Goal: Task Accomplishment & Management: Complete application form

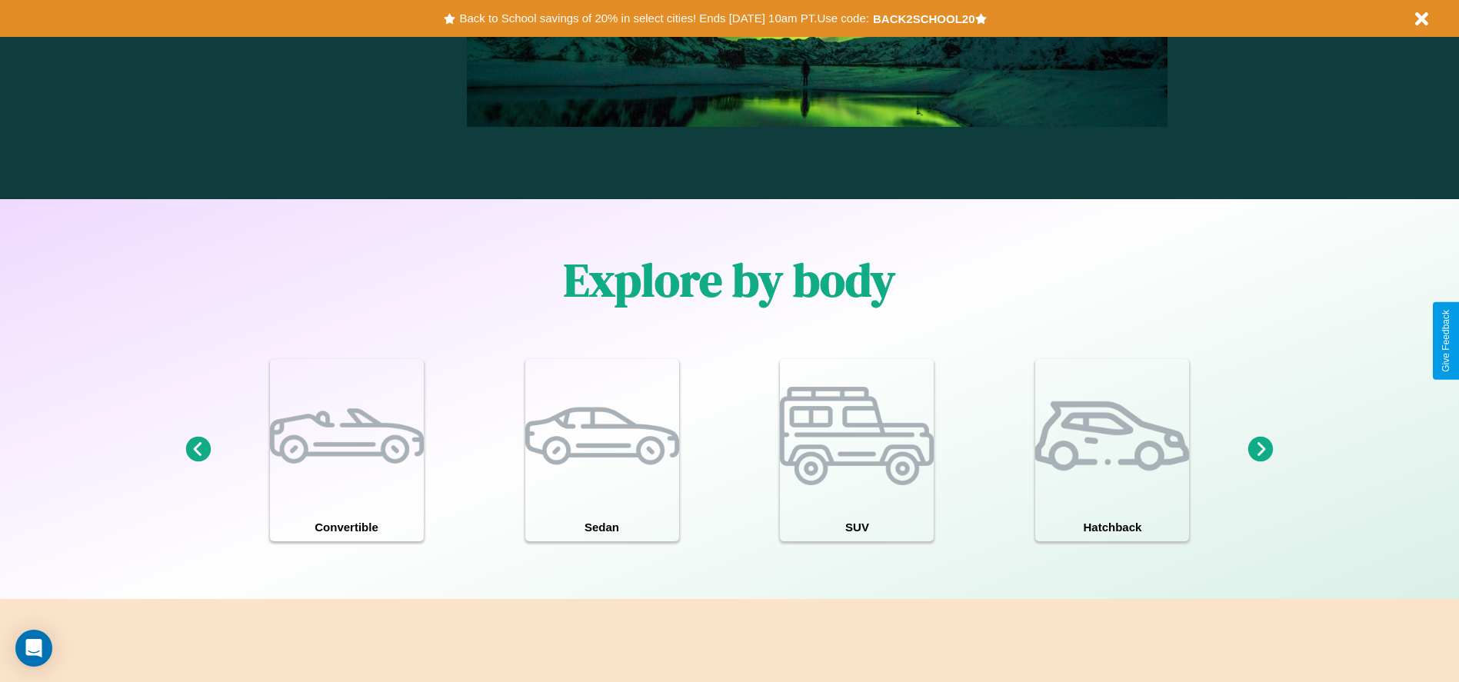
scroll to position [2206, 0]
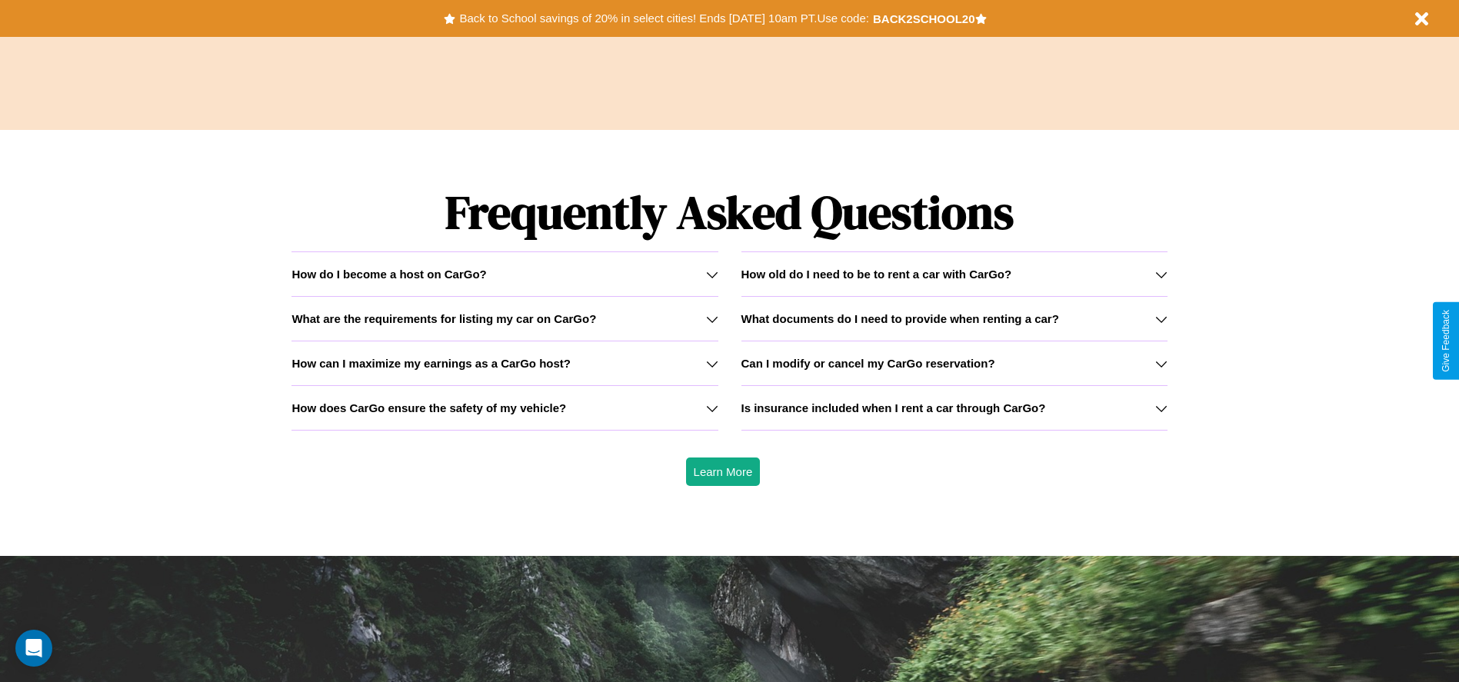
click at [504, 408] on h3 "How does CarGo ensure the safety of my vehicle?" at bounding box center [428, 407] width 275 height 13
click at [504, 274] on div "How do I become a host on CarGo?" at bounding box center [504, 274] width 426 height 13
click at [504, 363] on h3 "How can I maximize my earnings as a CarGo host?" at bounding box center [430, 363] width 279 height 13
click at [711, 274] on icon at bounding box center [712, 274] width 12 height 12
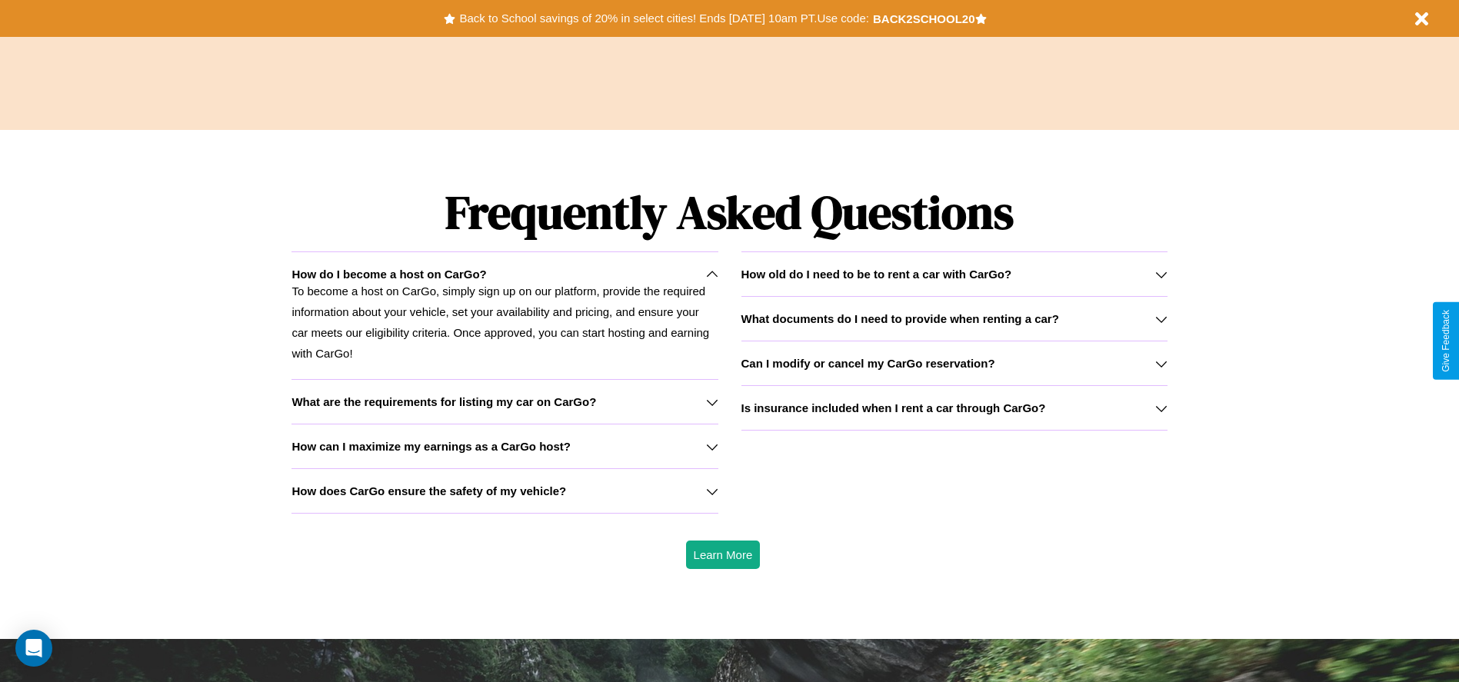
click at [953, 274] on h3 "How old do I need to be to rent a car with CarGo?" at bounding box center [876, 274] width 271 height 13
click at [953, 363] on h3 "Can I modify or cancel my CarGo reservation?" at bounding box center [868, 363] width 254 height 13
click at [504, 315] on p "To become a host on CarGo, simply sign up on our platform, provide the required…" at bounding box center [504, 322] width 426 height 83
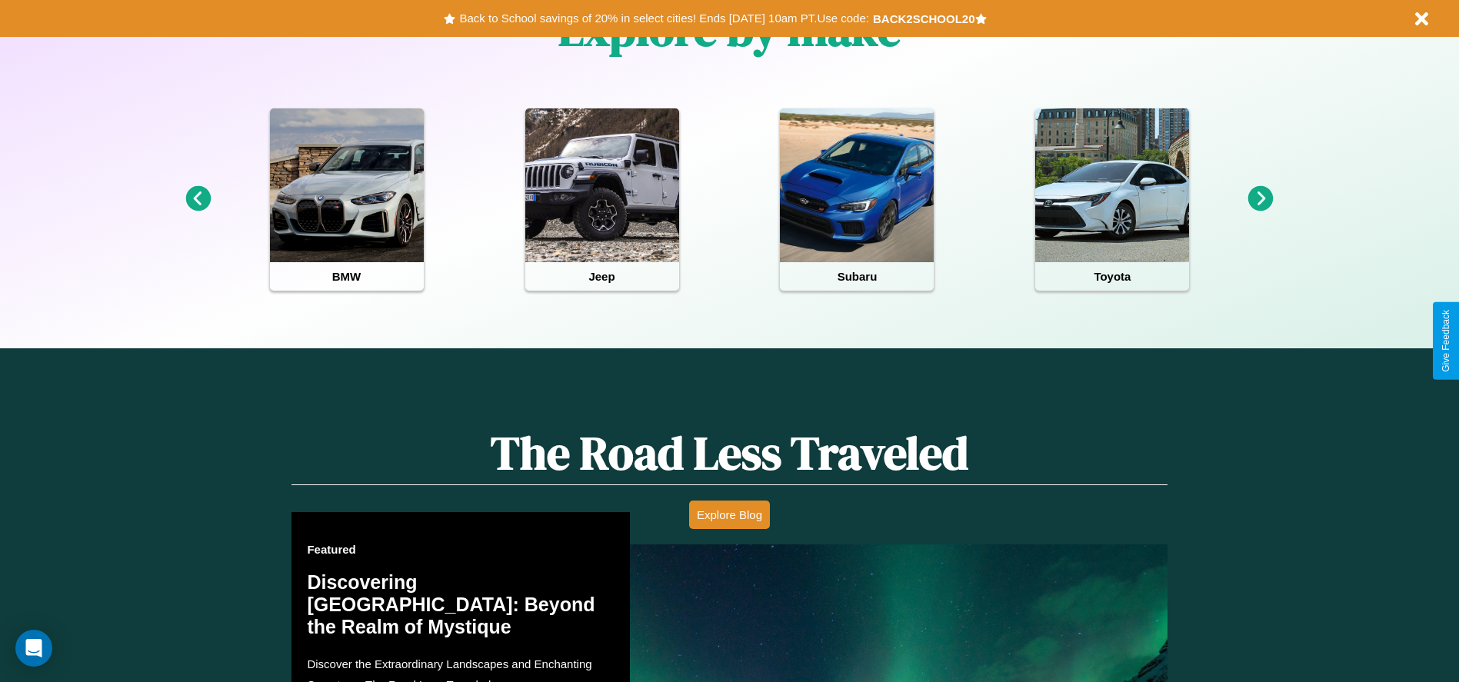
scroll to position [0, 0]
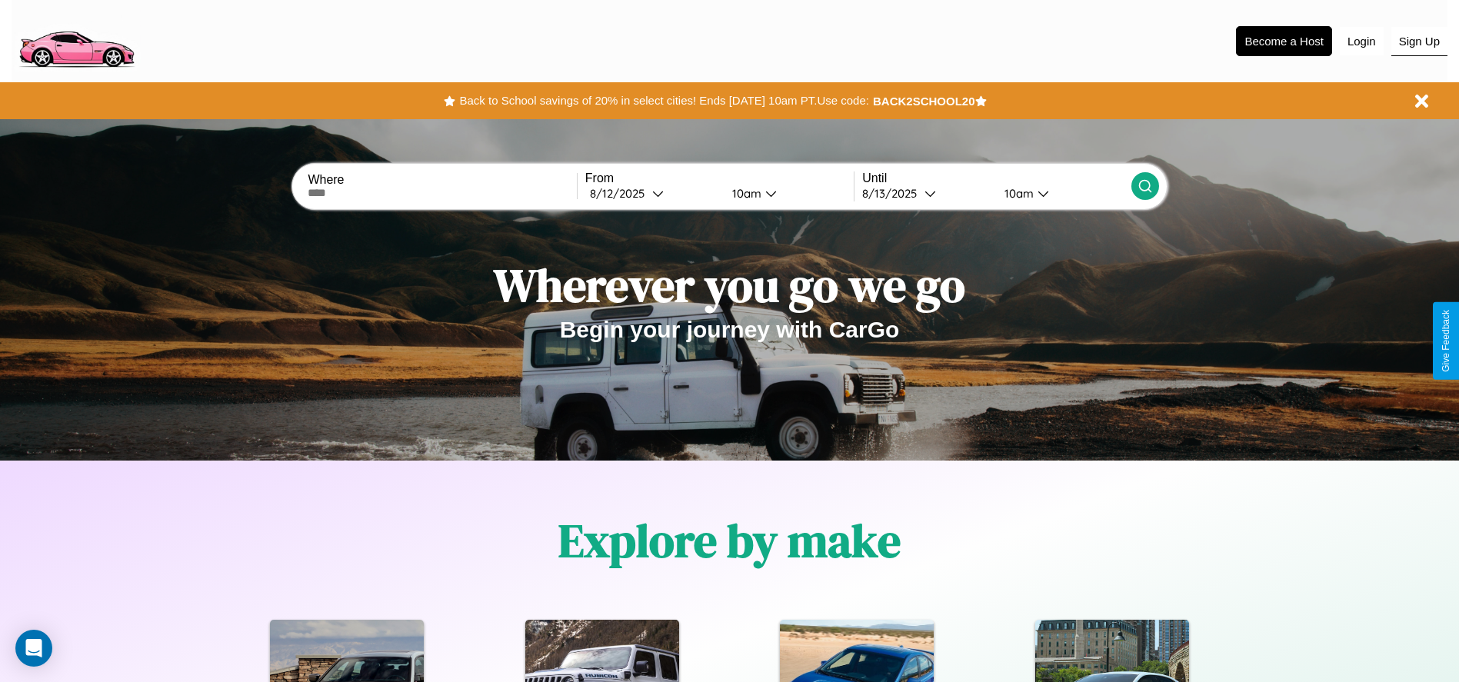
click at [1419, 41] on button "Sign Up" at bounding box center [1419, 41] width 56 height 29
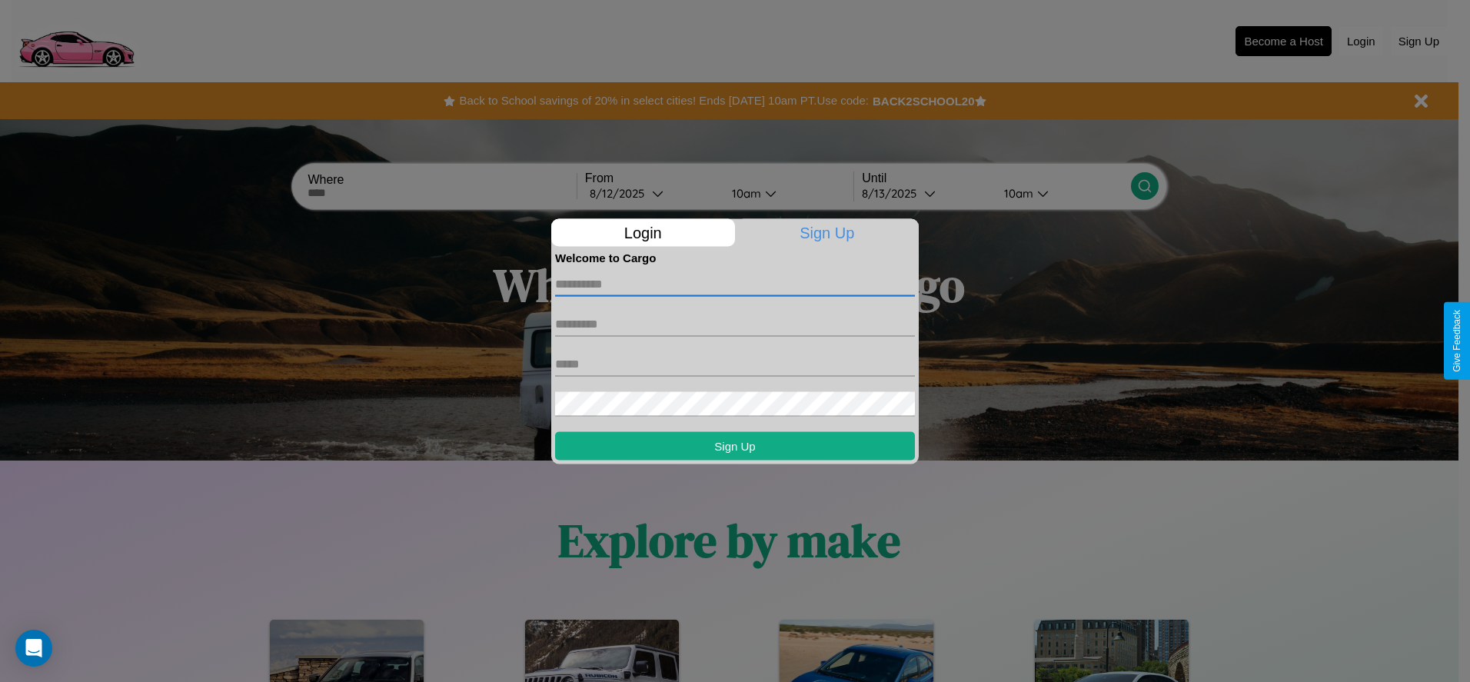
click at [735, 284] on input "text" at bounding box center [735, 283] width 360 height 25
type input "******"
click at [735, 324] on input "text" at bounding box center [735, 323] width 360 height 25
type input "*****"
click at [735, 364] on input "text" at bounding box center [735, 363] width 360 height 25
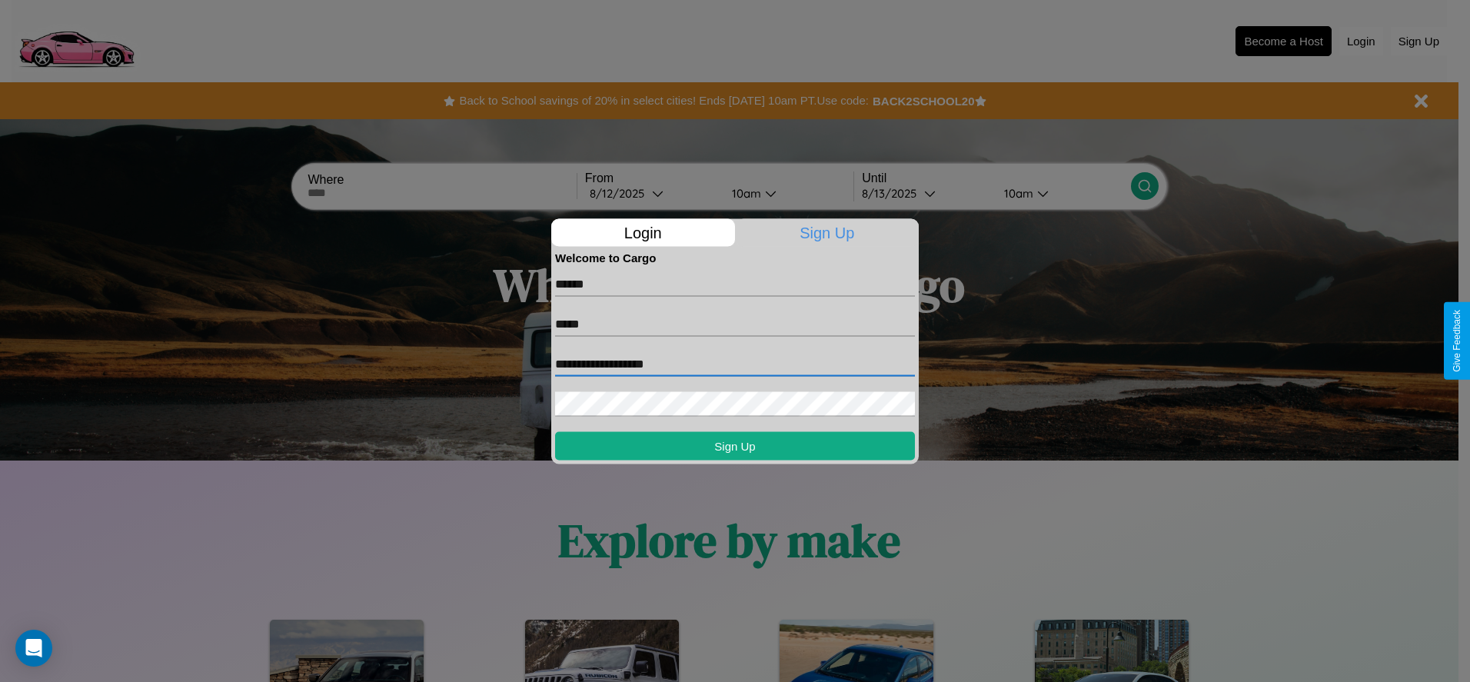
type input "**********"
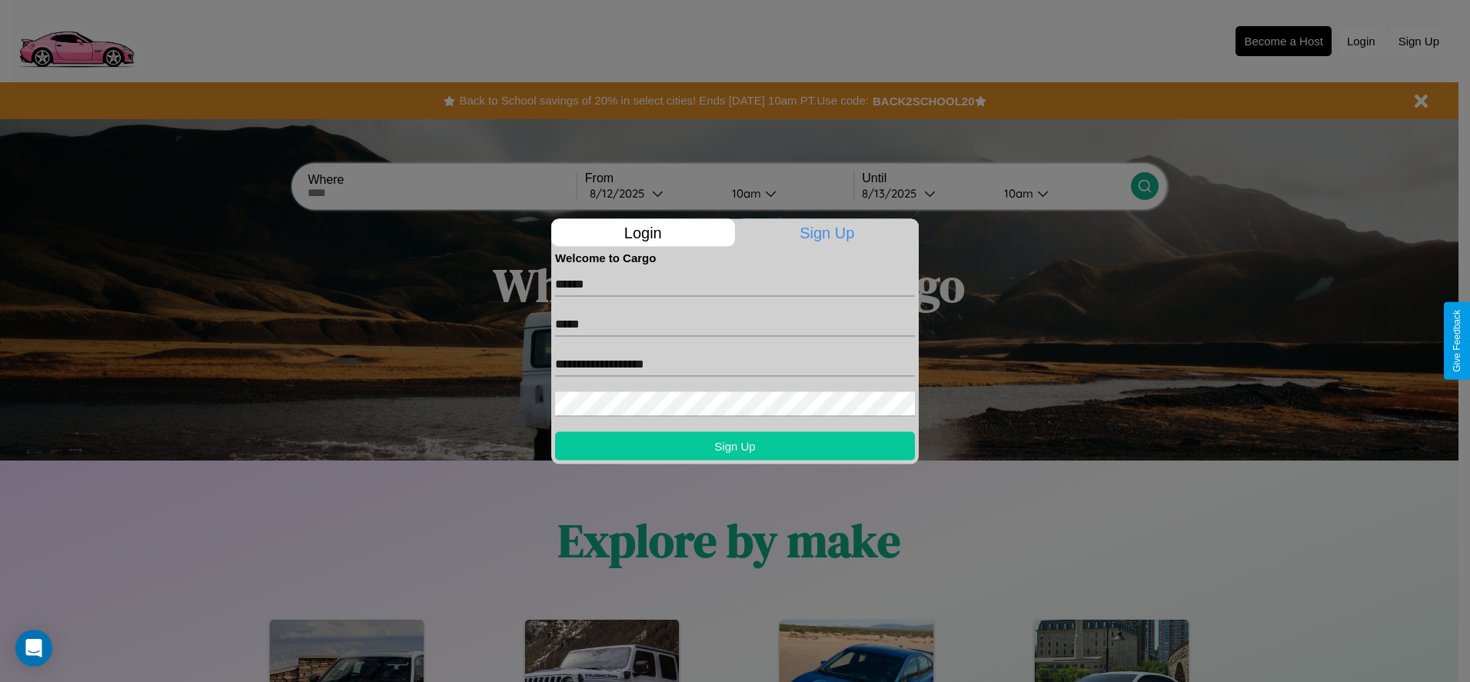
click at [735, 445] on button "Sign Up" at bounding box center [735, 445] width 360 height 28
